Goal: Transaction & Acquisition: Purchase product/service

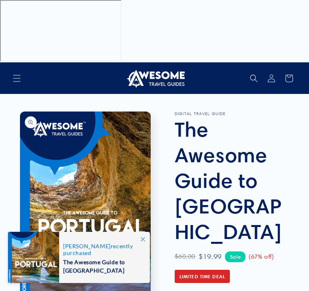
click at [272, 116] on h1 "The Awesome Guide to [GEOGRAPHIC_DATA]" at bounding box center [232, 180] width 115 height 128
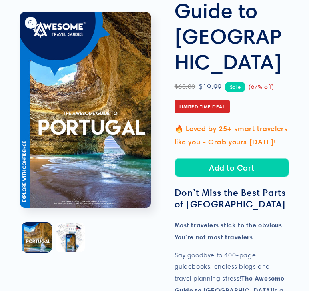
scroll to position [192, 0]
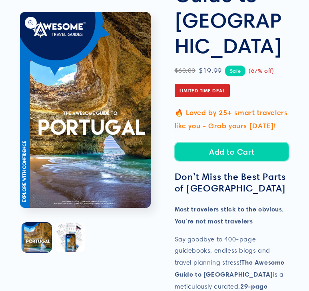
click at [236, 142] on button "Add to Cart" at bounding box center [232, 151] width 115 height 19
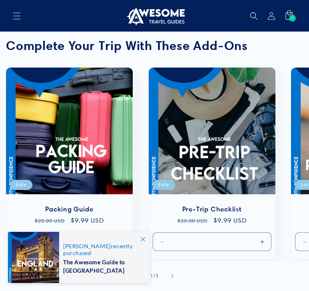
click at [282, 147] on ul "Packing Guide Sale Packing Guide Regular price $9.99 USD Regular price $20.00 U…" at bounding box center [154, 163] width 309 height 198
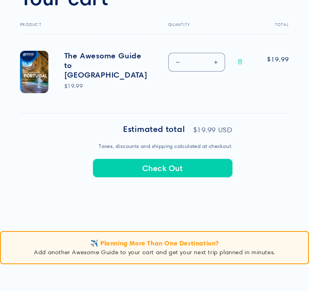
scroll to position [320, 0]
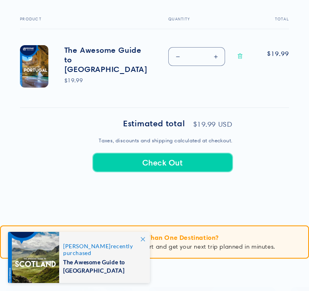
click at [168, 161] on button "Check Out" at bounding box center [163, 162] width 140 height 19
